Goal: Find specific page/section: Find specific page/section

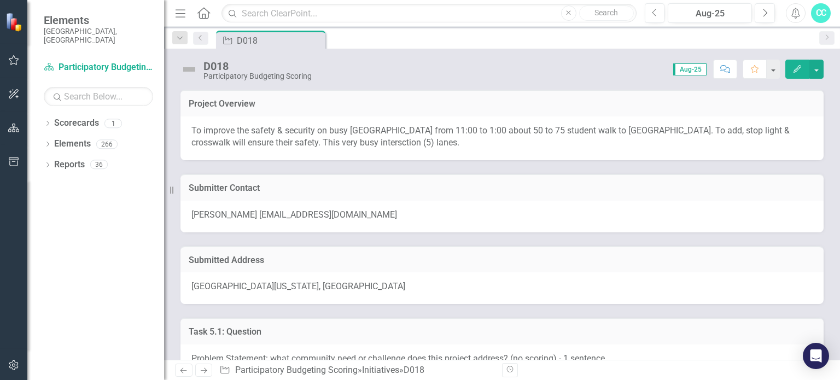
click at [202, 35] on icon "Previous" at bounding box center [200, 37] width 9 height 7
click at [657, 13] on icon "Previous" at bounding box center [655, 13] width 6 height 10
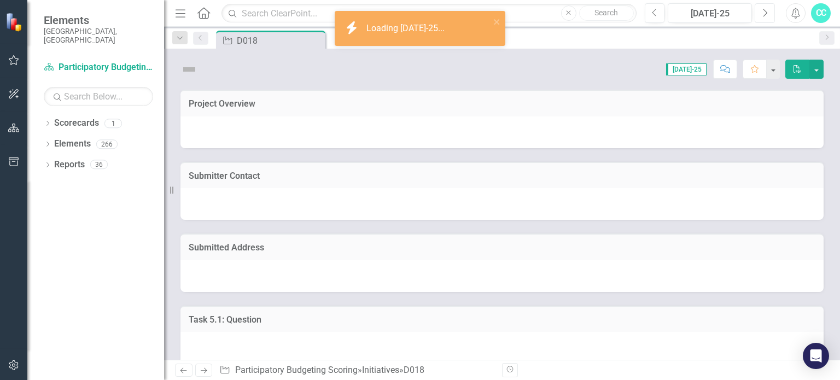
click at [760, 11] on button "Next" at bounding box center [765, 13] width 20 height 20
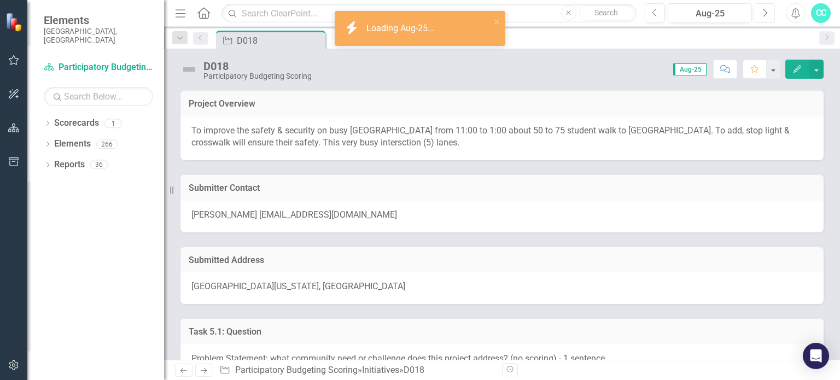
click at [766, 15] on icon "Next" at bounding box center [765, 13] width 6 height 10
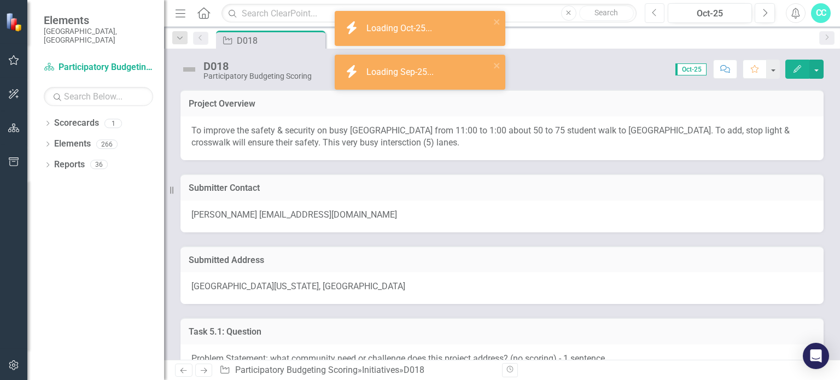
click at [657, 12] on icon "Previous" at bounding box center [655, 13] width 6 height 10
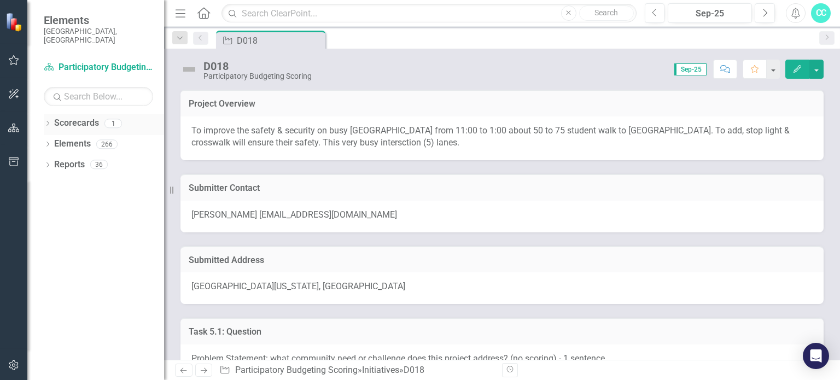
click at [49, 120] on div "Dropdown" at bounding box center [48, 124] width 8 height 9
click at [46, 163] on icon "Dropdown" at bounding box center [48, 166] width 8 height 6
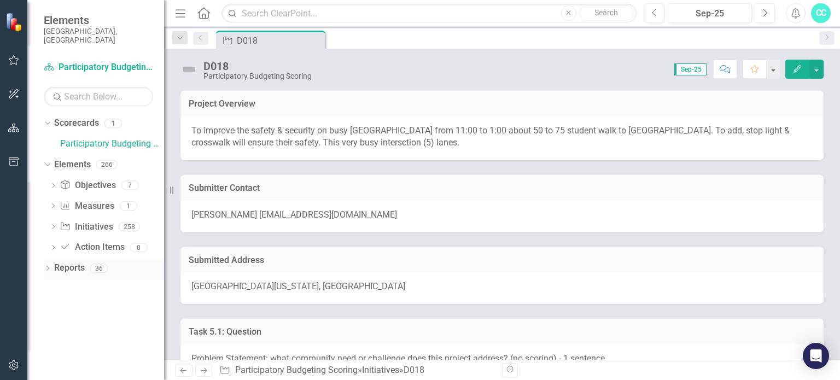
click at [50, 266] on icon "Dropdown" at bounding box center [48, 269] width 8 height 6
click at [93, 138] on link "Participatory Budgeting Scoring" at bounding box center [112, 144] width 104 height 13
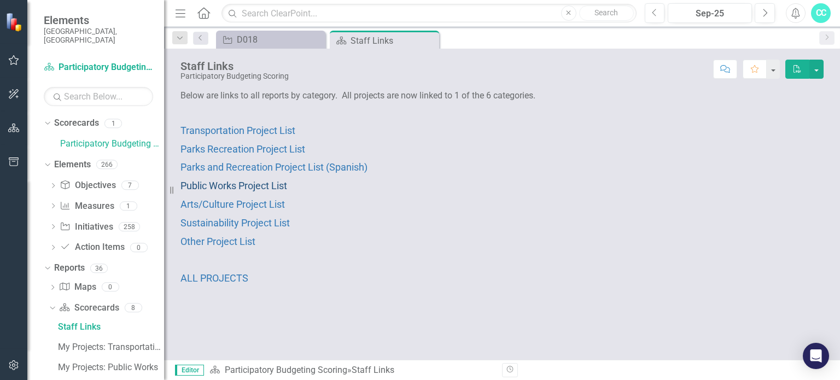
click at [232, 185] on span "Public Works Project List" at bounding box center [234, 185] width 107 height 11
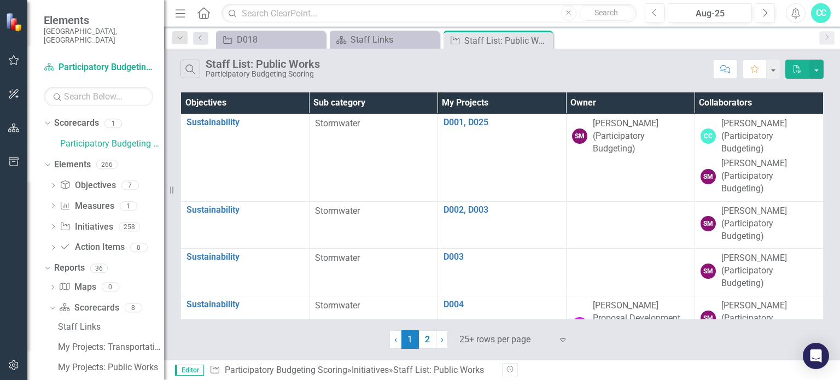
click at [597, 102] on th "Owner" at bounding box center [630, 102] width 129 height 21
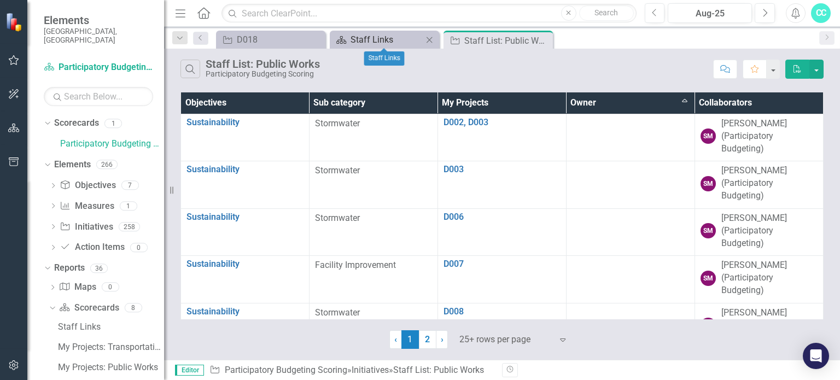
click at [406, 40] on div "Staff Links" at bounding box center [387, 40] width 72 height 14
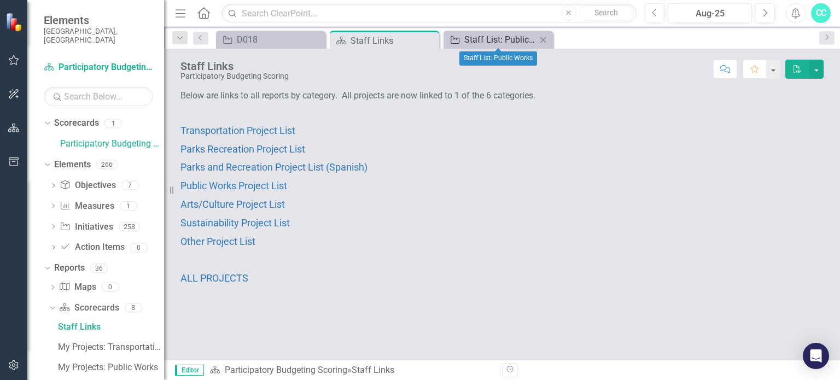
click at [497, 40] on div "Staff List: Public Works" at bounding box center [500, 40] width 72 height 14
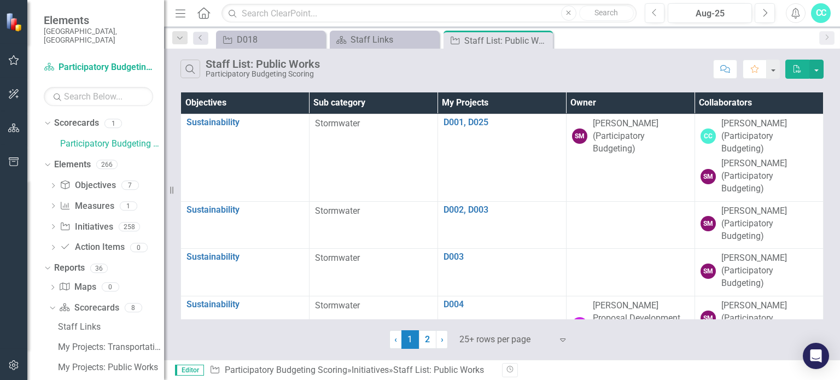
click at [576, 104] on th "Owner" at bounding box center [630, 102] width 129 height 21
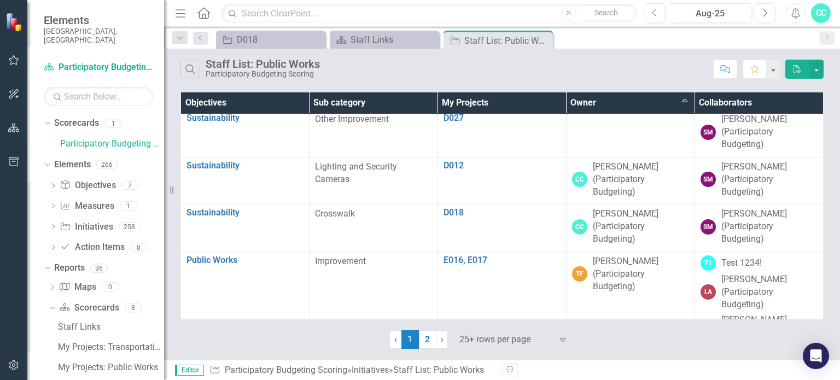
scroll to position [785, 0]
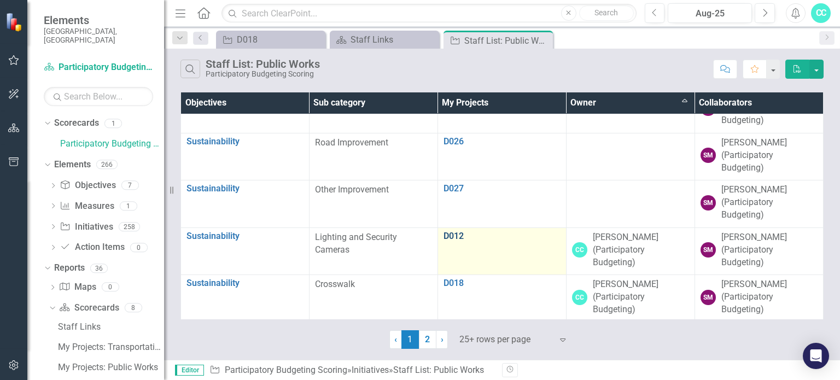
click at [448, 236] on link "D012" at bounding box center [502, 236] width 117 height 10
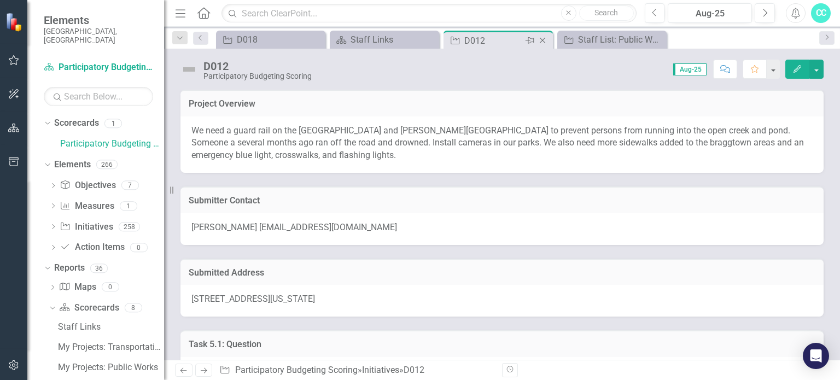
click at [540, 40] on icon "Close" at bounding box center [542, 40] width 11 height 9
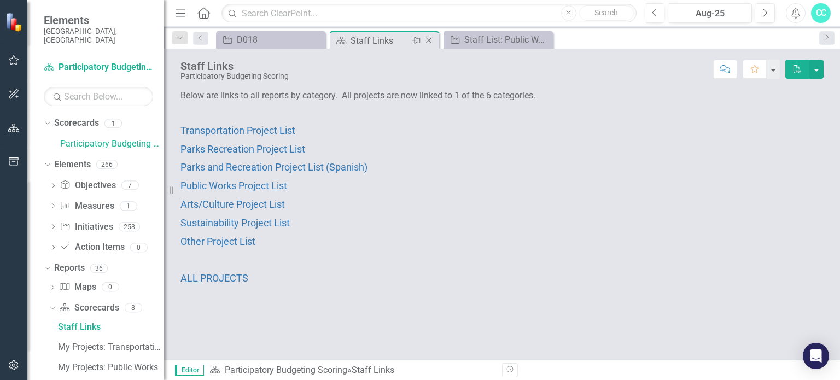
click at [374, 43] on div "Staff Links" at bounding box center [380, 41] width 59 height 14
click at [237, 275] on span "ALL PROJECTS" at bounding box center [215, 277] width 68 height 11
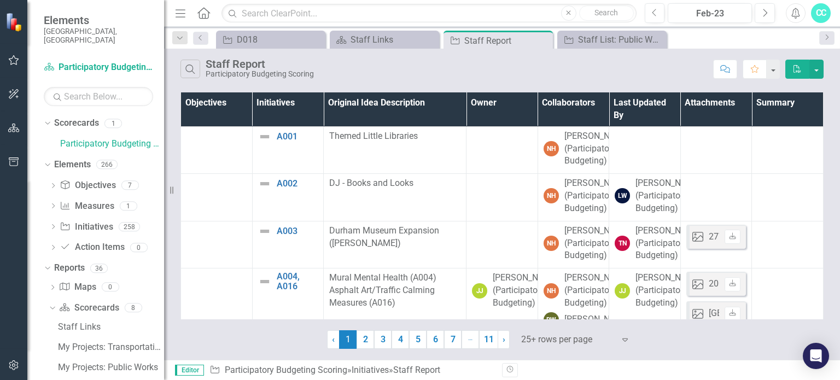
click at [484, 104] on th "Owner" at bounding box center [503, 109] width 72 height 34
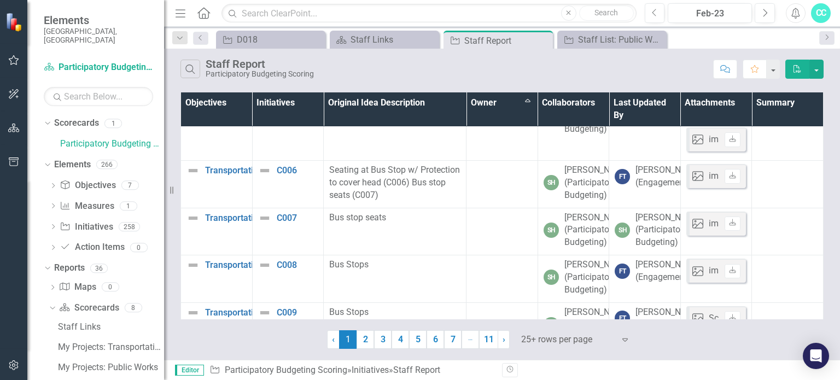
scroll to position [1805, 0]
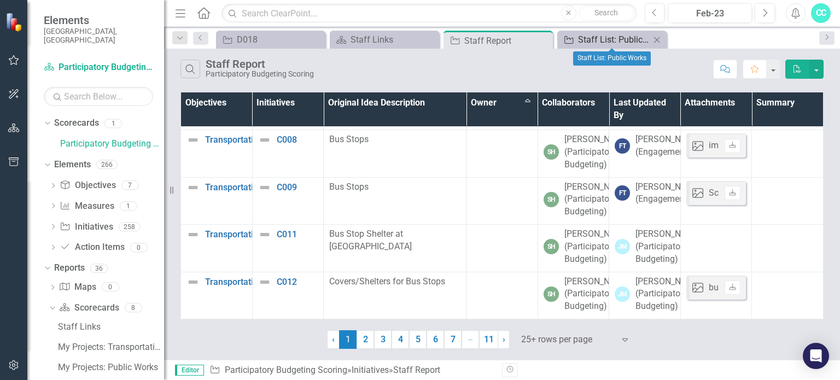
click at [603, 37] on div "Staff List: Public Works" at bounding box center [614, 40] width 72 height 14
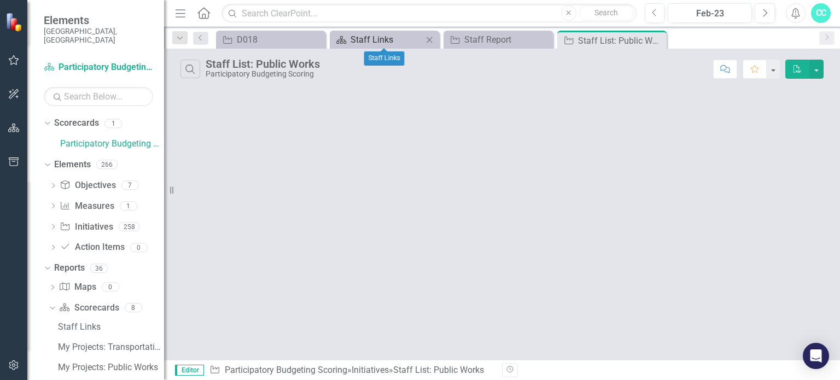
click at [381, 37] on div "Staff Links" at bounding box center [387, 40] width 72 height 14
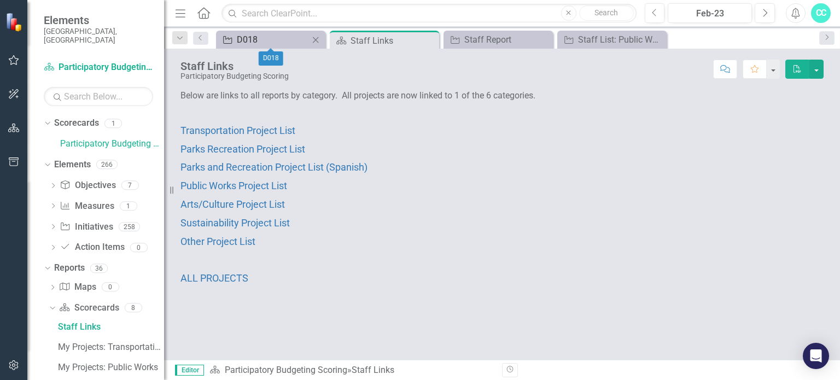
click at [263, 40] on div "D018" at bounding box center [273, 40] width 72 height 14
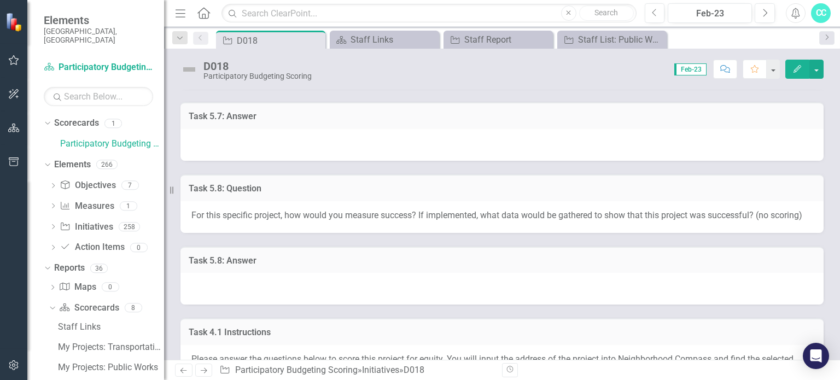
scroll to position [1293, 0]
